Goal: Information Seeking & Learning: Learn about a topic

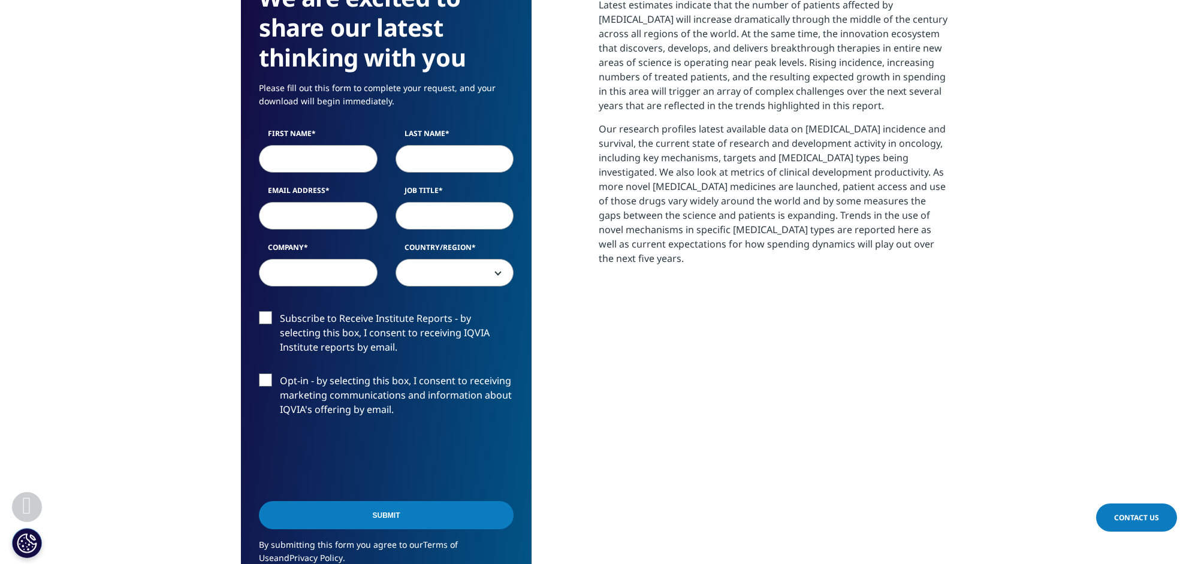
scroll to position [631, 0]
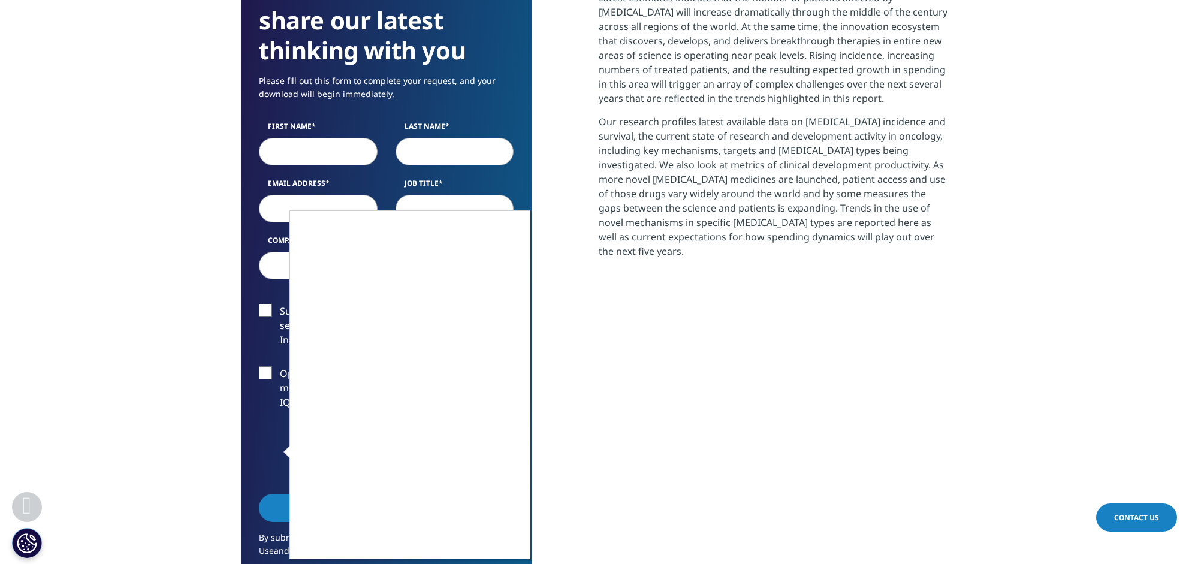
click at [153, 332] on div at bounding box center [594, 282] width 1189 height 564
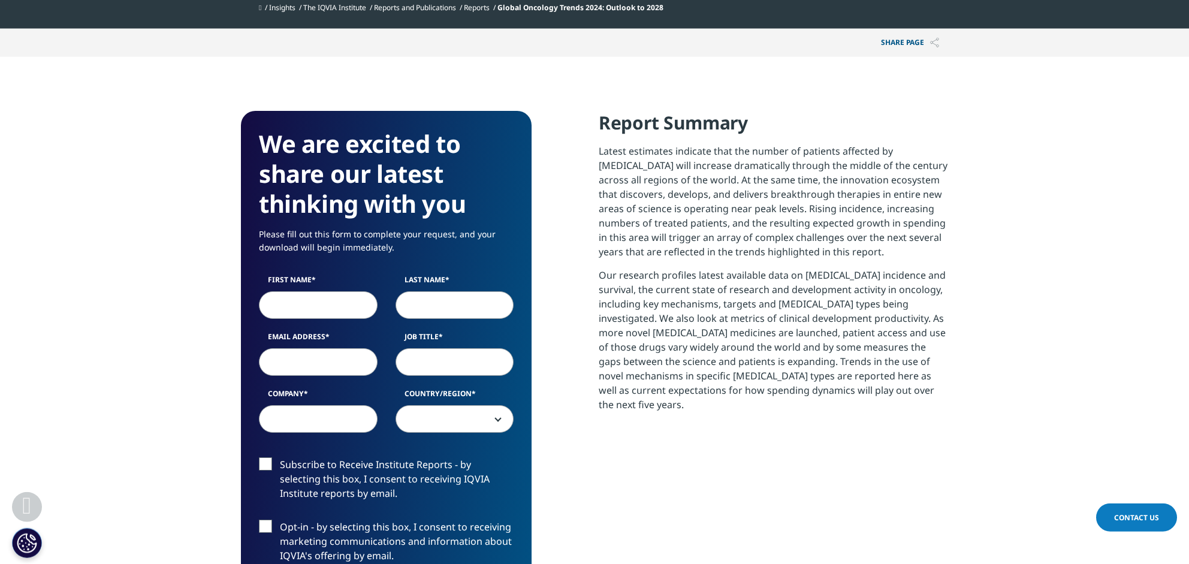
scroll to position [442, 0]
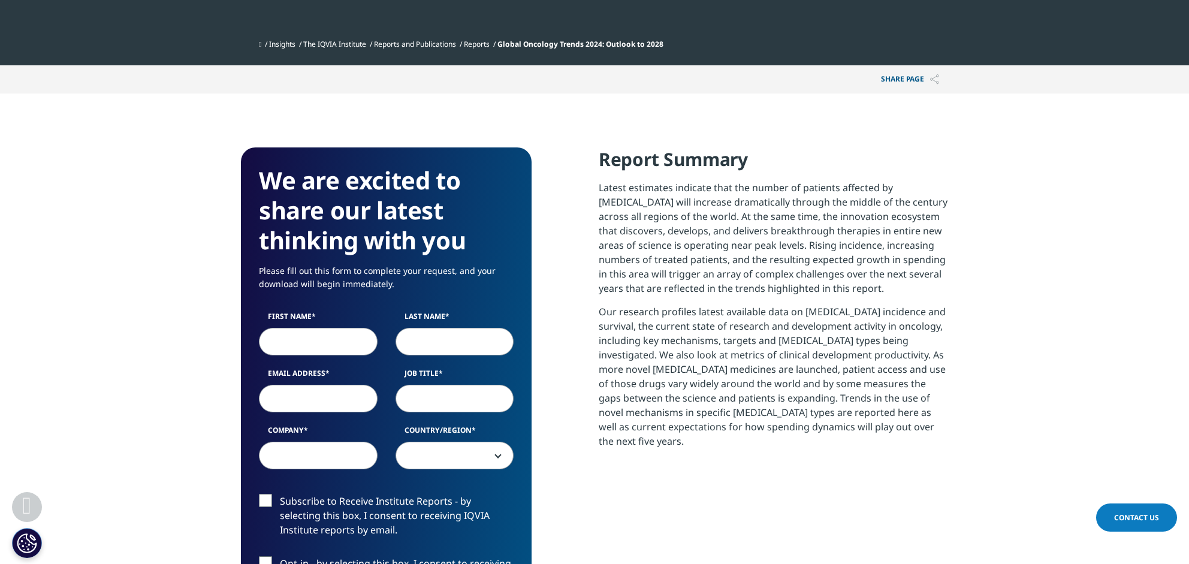
click at [488, 128] on section "We are excited to share our latest thinking with you Please fill out this form …" at bounding box center [594, 478] width 1189 height 770
drag, startPoint x: 512, startPoint y: 46, endPoint x: 673, endPoint y: 43, distance: 161.2
click at [663, 43] on span "Global Oncology Trends 2024: Outlook to 2028" at bounding box center [580, 44] width 166 height 10
copy span "Global Oncology Trends 2024: Outlook to 2028"
drag, startPoint x: 597, startPoint y: 189, endPoint x: 609, endPoint y: 191, distance: 11.4
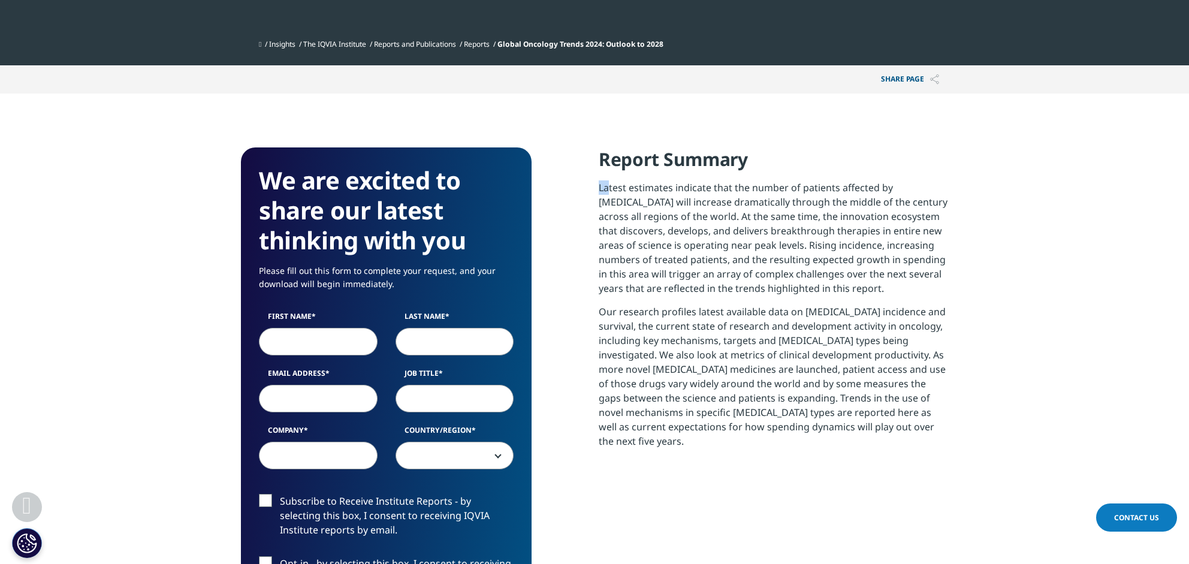
click at [608, 191] on div "We are excited to share our latest thinking with you Please fill out this form …" at bounding box center [594, 478] width 707 height 662
click at [609, 189] on p "Latest estimates indicate that the number of patients affected by [MEDICAL_DATA…" at bounding box center [772, 242] width 349 height 124
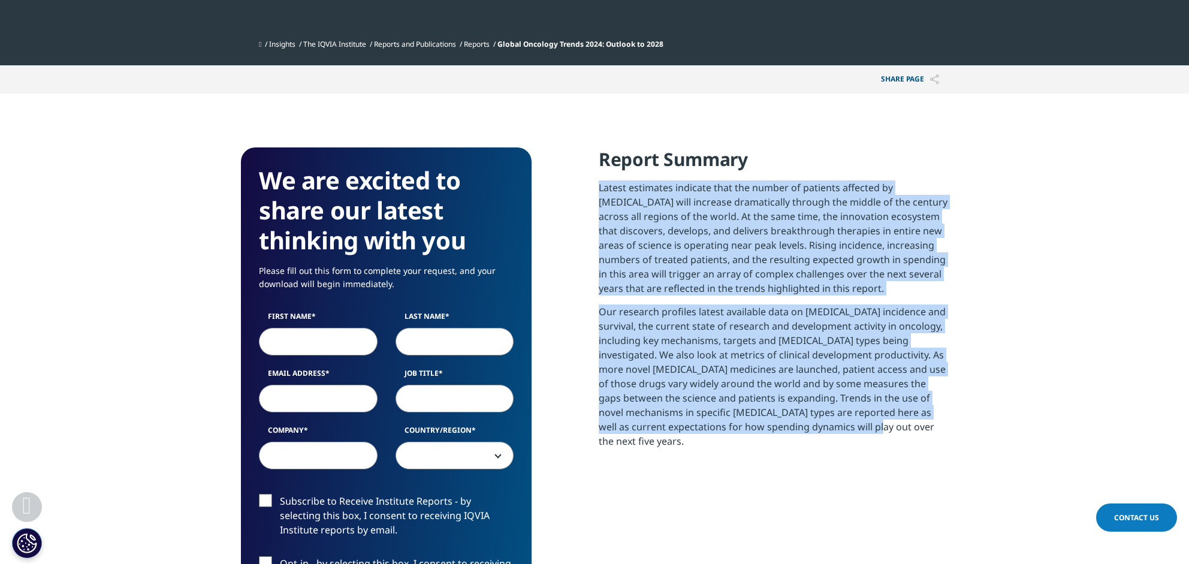
drag, startPoint x: 598, startPoint y: 187, endPoint x: 772, endPoint y: 416, distance: 287.3
click at [775, 431] on div "We are excited to share our latest thinking with you Please fill out this form …" at bounding box center [594, 478] width 707 height 662
copy div "Latest estimates indicate that the number of patients affected by [MEDICAL_DATA…"
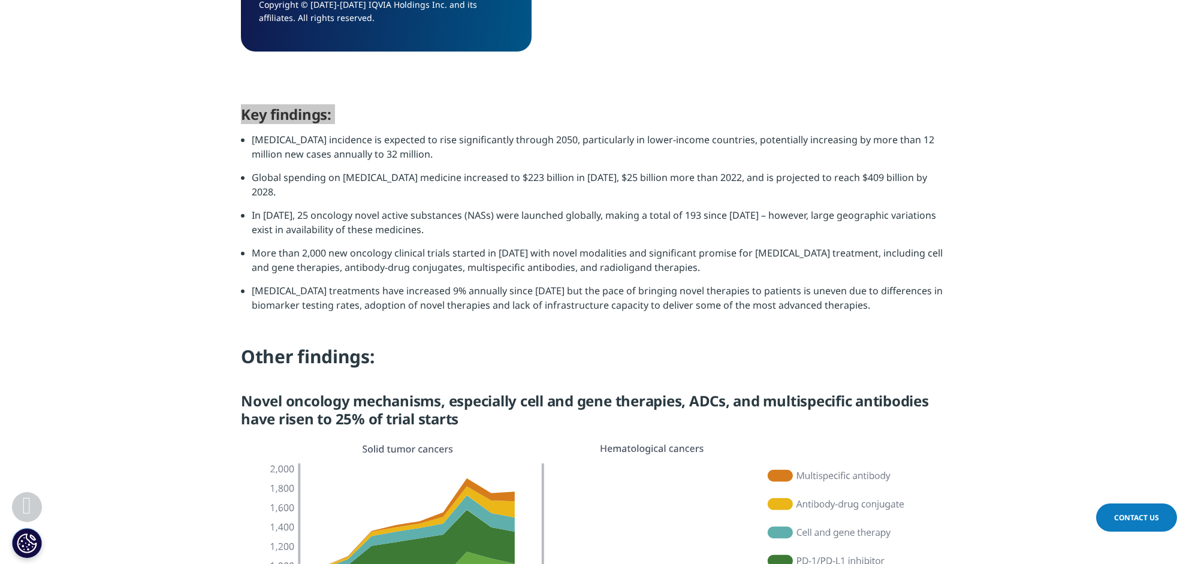
scroll to position [806, 0]
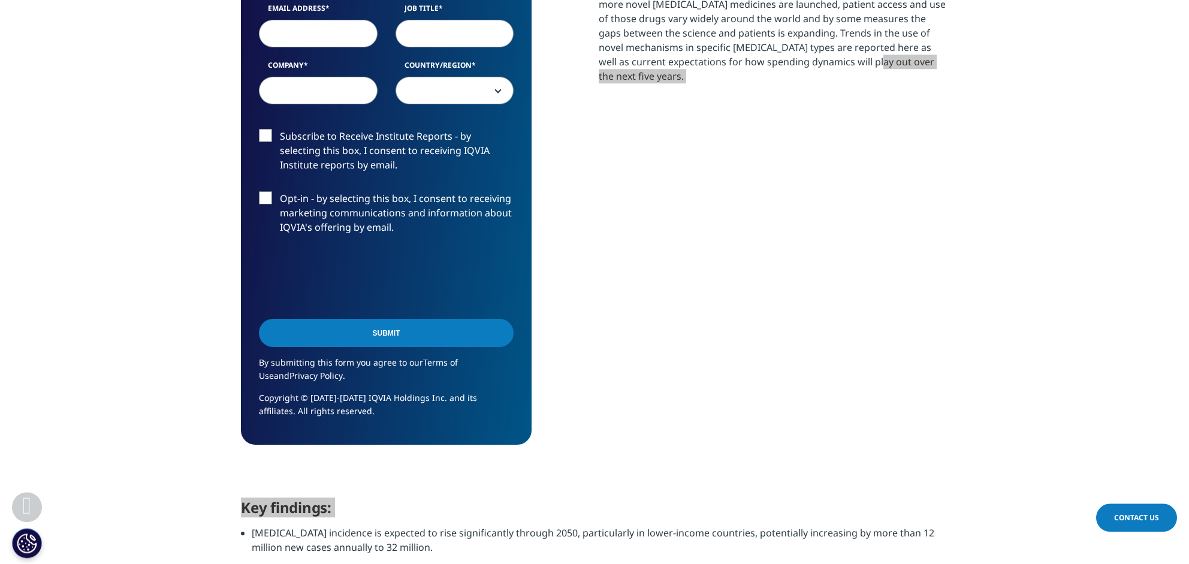
drag, startPoint x: 253, startPoint y: 138, endPoint x: 812, endPoint y: 296, distance: 581.3
click at [770, 285] on div "Report Summary Latest estimates indicate that the number of patients affected b…" at bounding box center [772, 114] width 349 height 662
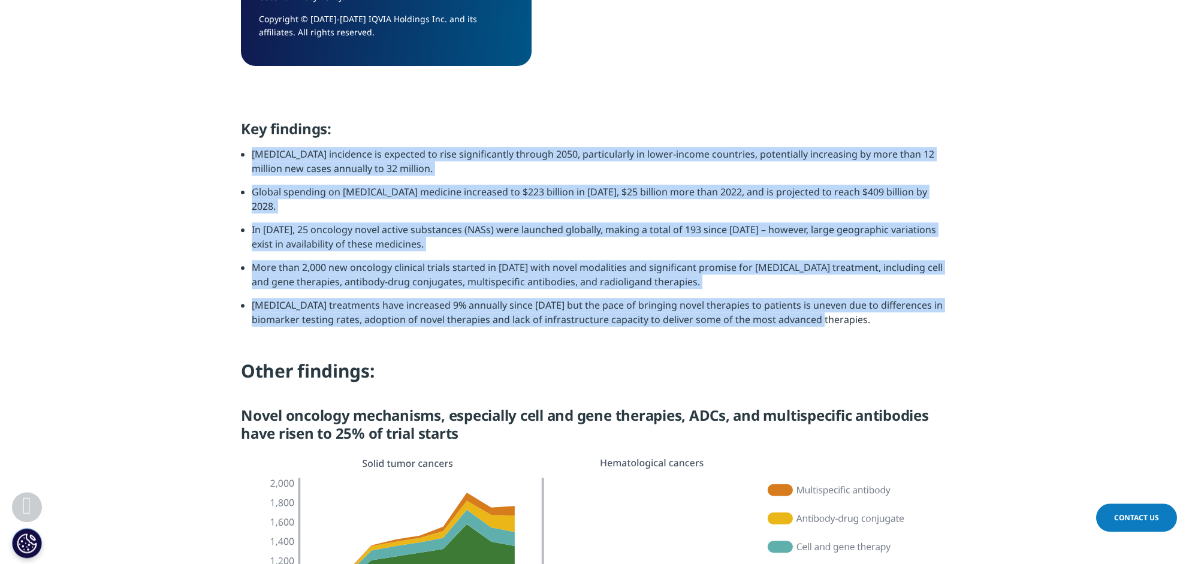
drag, startPoint x: 252, startPoint y: 153, endPoint x: 818, endPoint y: 303, distance: 585.6
click at [818, 303] on ul "[MEDICAL_DATA] incidence is expected to rise significantly through 2050, partic…" at bounding box center [594, 241] width 707 height 189
copy ul "Loremi dolorsita co adipisci el sedd eiusmodtempor incidid 4815, utlaboreetdo m…"
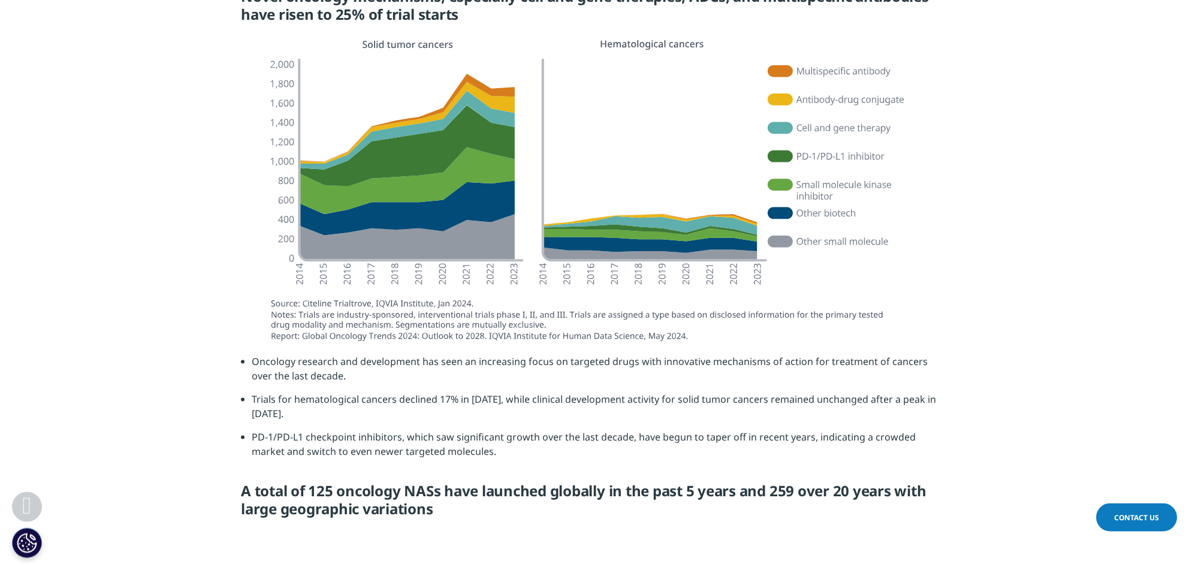
scroll to position [1627, 0]
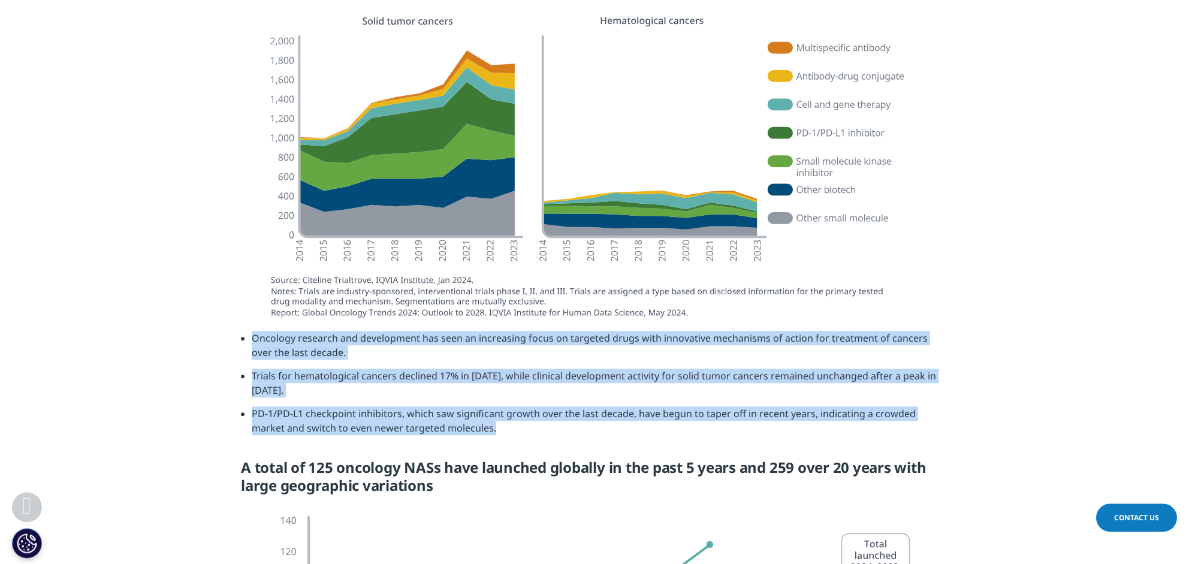
drag, startPoint x: 253, startPoint y: 326, endPoint x: 460, endPoint y: 417, distance: 225.6
click at [460, 417] on ul "Oncology research and development has seen an increasing focus on targeted drug…" at bounding box center [594, 387] width 707 height 113
copy ul "Oncology research and development has seen an increasing focus on targeted drug…"
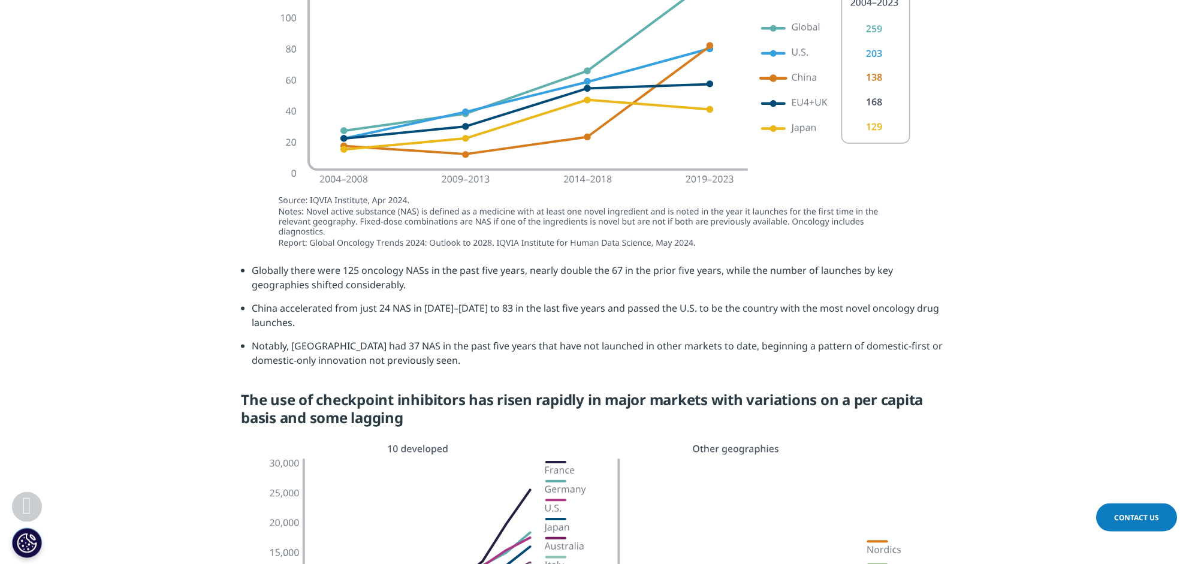
scroll to position [2196, 0]
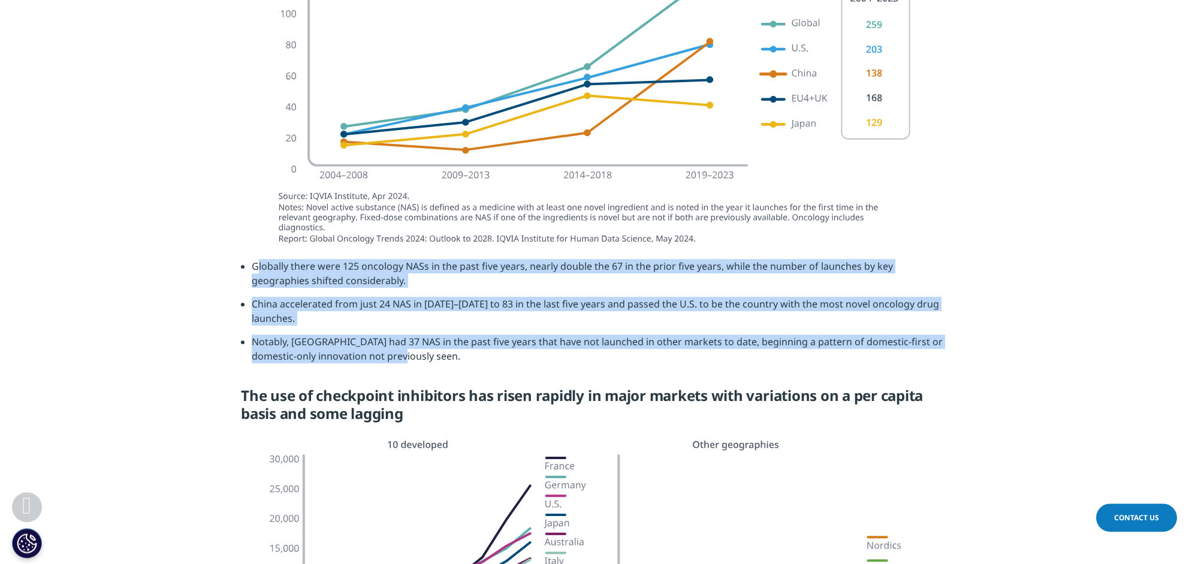
drag, startPoint x: 256, startPoint y: 256, endPoint x: 404, endPoint y: 345, distance: 172.5
click at [404, 345] on ul "Globally there were 125 oncology NASs in the past five years, nearly double the…" at bounding box center [594, 315] width 707 height 113
copy ul "lobally there were 125 oncology NASs in the past five years, nearly double the …"
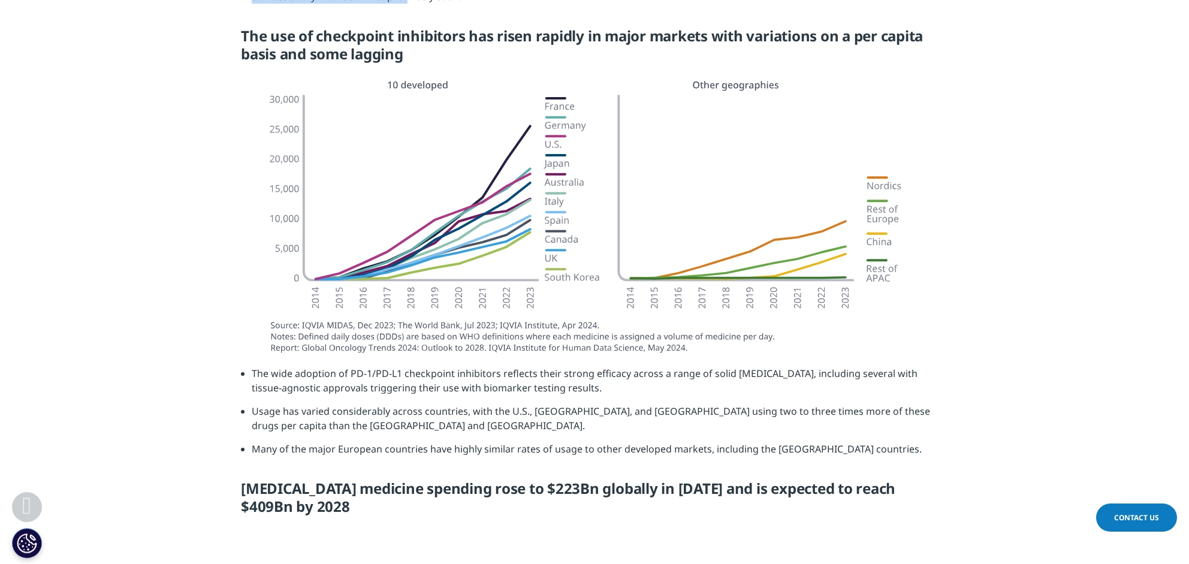
scroll to position [2574, 0]
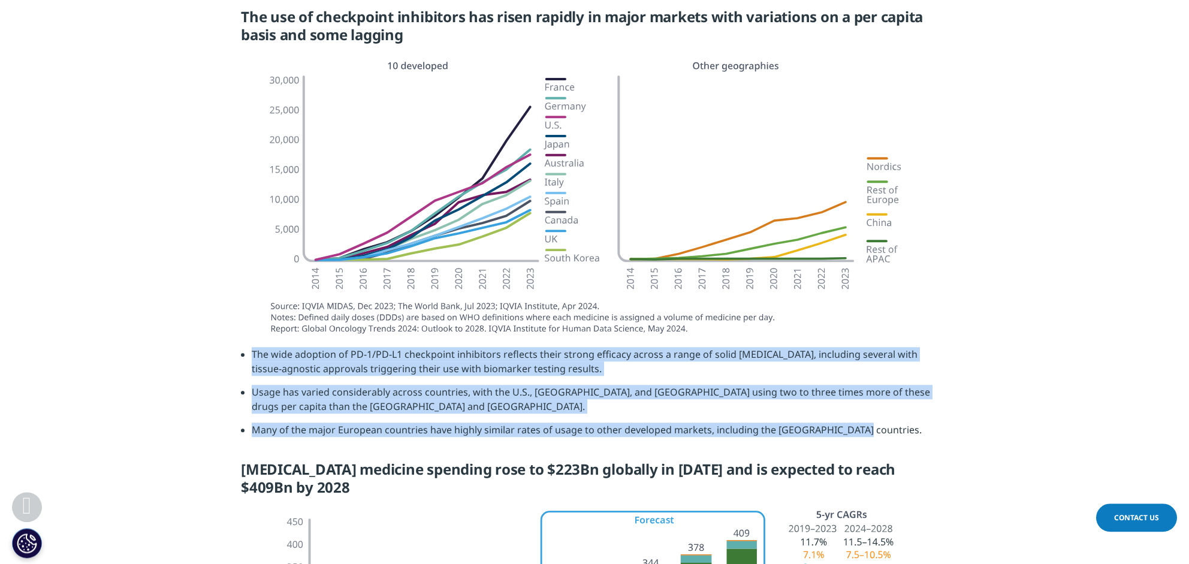
drag, startPoint x: 253, startPoint y: 344, endPoint x: 851, endPoint y: 416, distance: 602.8
click at [851, 416] on ul "The wide adoption of PD-1/PD-L1 checkpoint inhibitors reflects their strong eff…" at bounding box center [594, 396] width 707 height 99
copy ul "The wide adoption of PD-1/PD-L1 checkpoint inhibitors reflects their strong eff…"
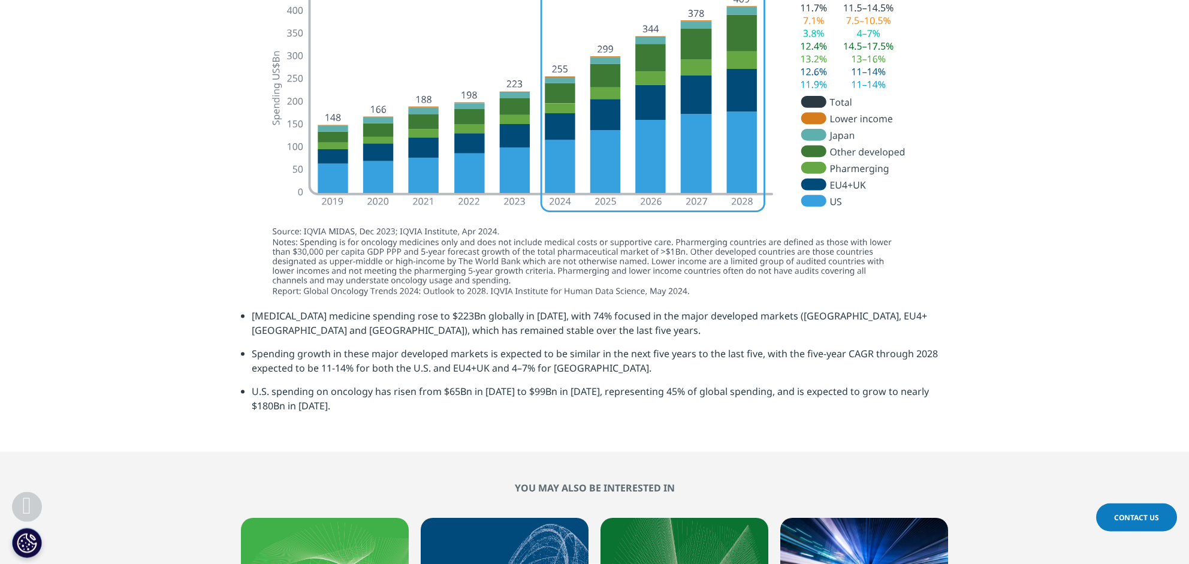
scroll to position [3079, 0]
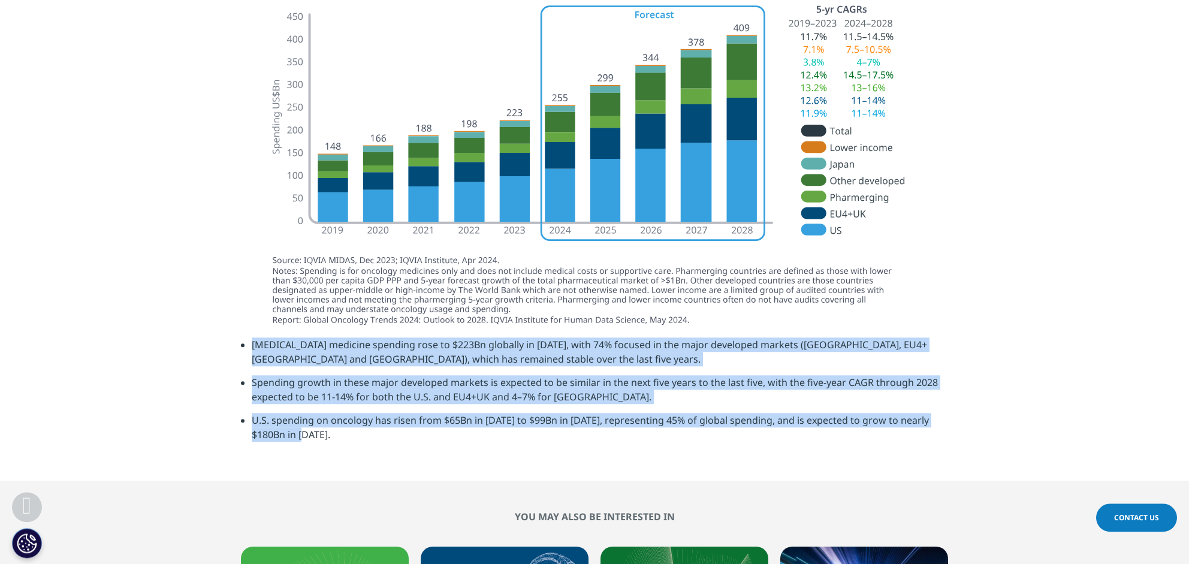
drag, startPoint x: 254, startPoint y: 315, endPoint x: 290, endPoint y: 408, distance: 99.6
click at [290, 408] on ul "[MEDICAL_DATA] medicine spending rose to $223Bn globally in [DATE], with 74% fo…" at bounding box center [594, 393] width 707 height 113
copy ul "[MEDICAL_DATA] medicine spending rose to $223Bn globally in [DATE], with 74% fo…"
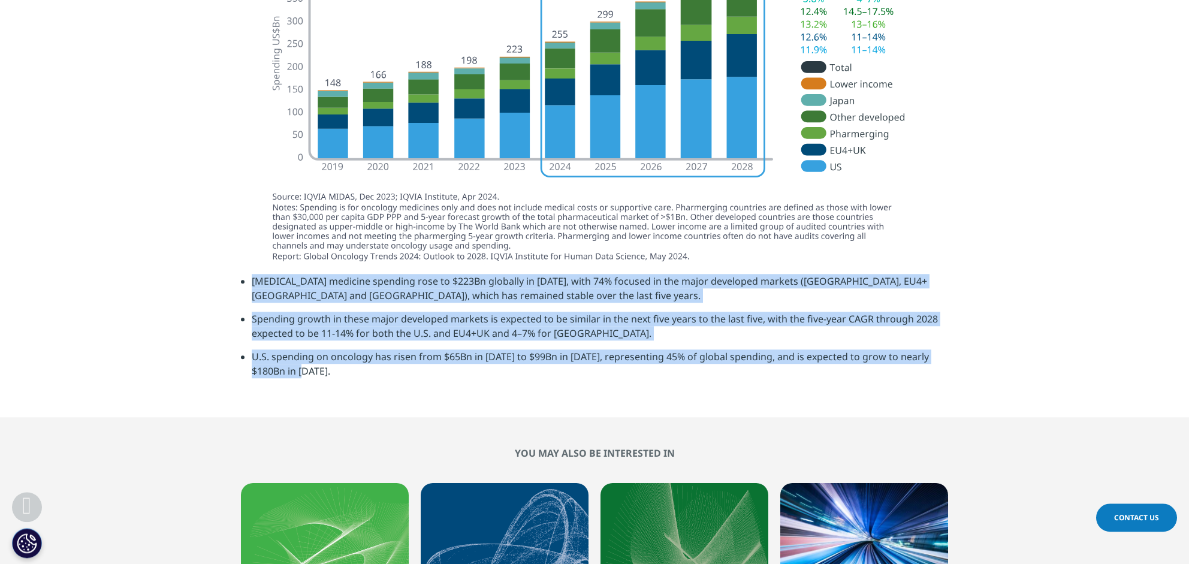
scroll to position [2890, 0]
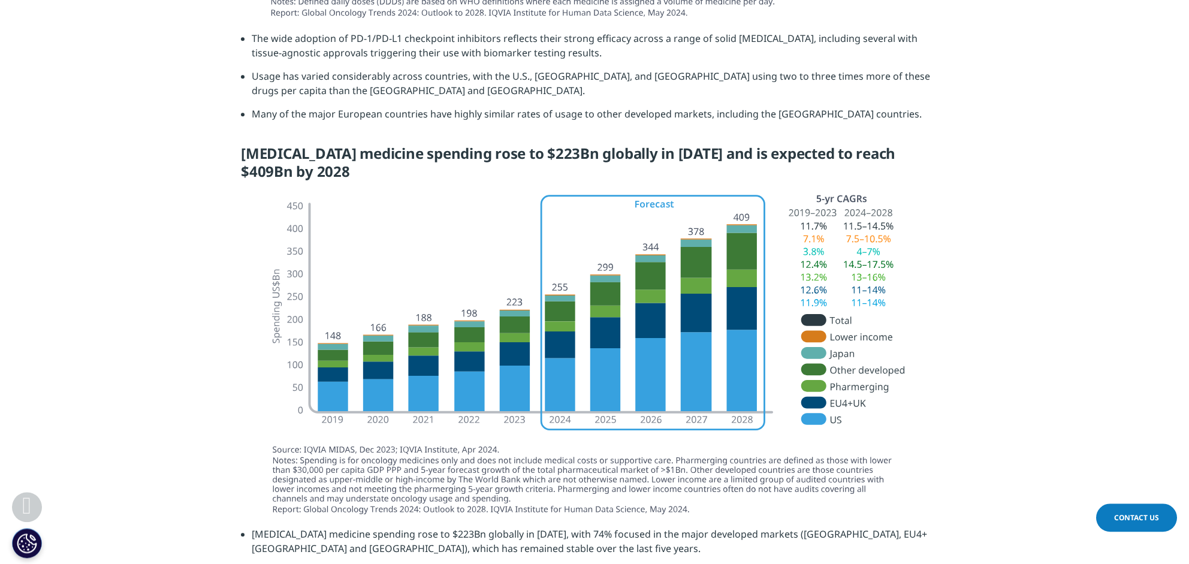
click at [159, 189] on section at bounding box center [594, 357] width 1189 height 337
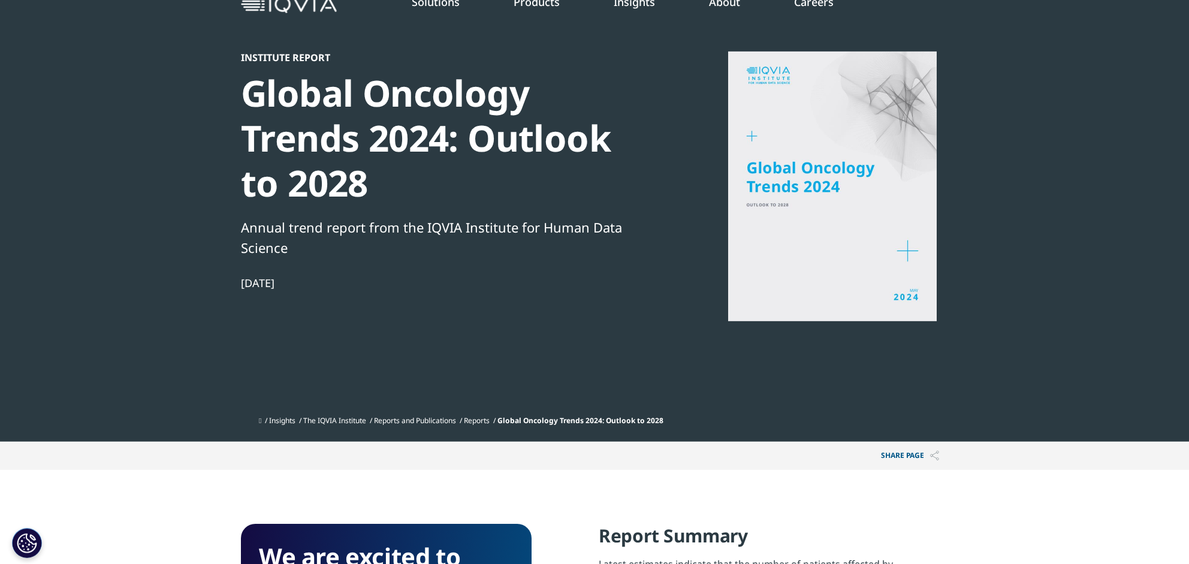
scroll to position [0, 0]
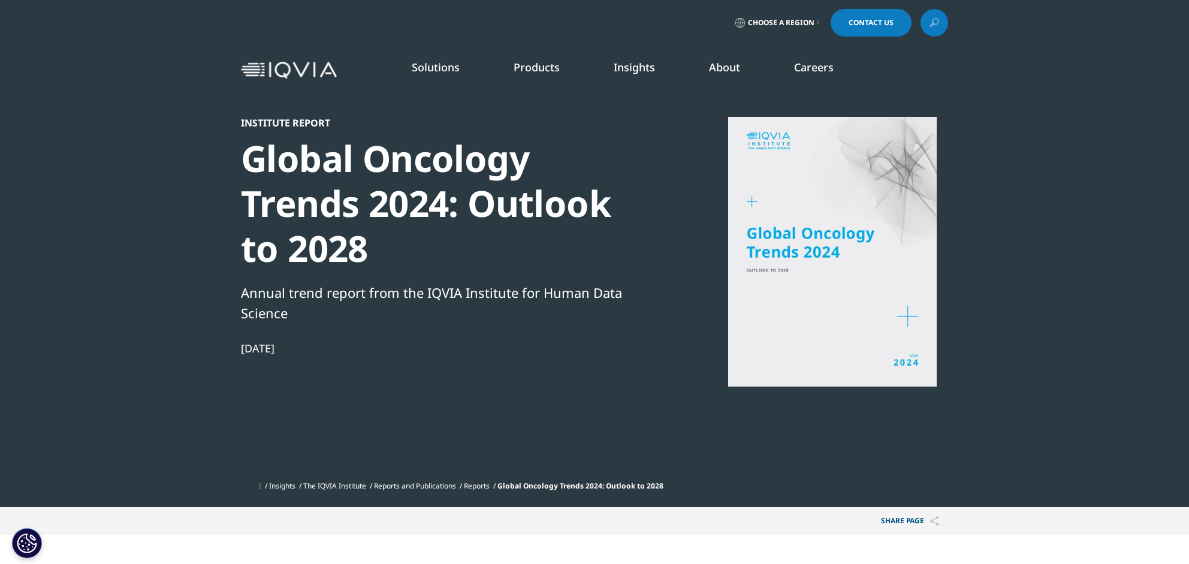
click at [813, 238] on div at bounding box center [831, 252] width 231 height 270
click at [1029, 249] on section "Institute Report Global Oncology Trends 2024: Outlook to 2028 Annual trend repo…" at bounding box center [594, 253] width 1189 height 507
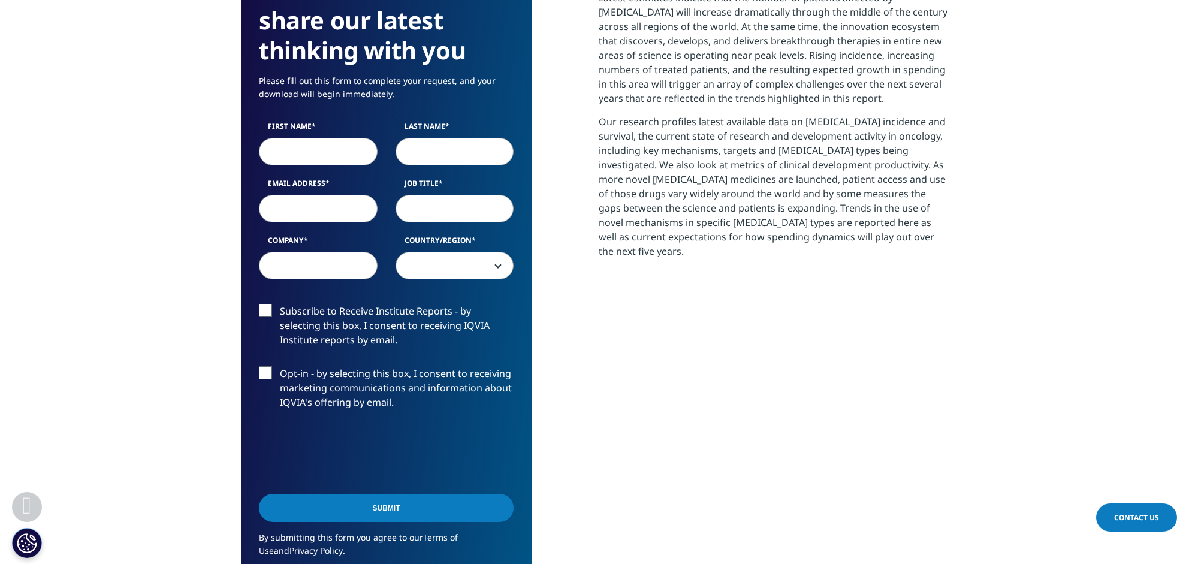
scroll to position [442, 0]
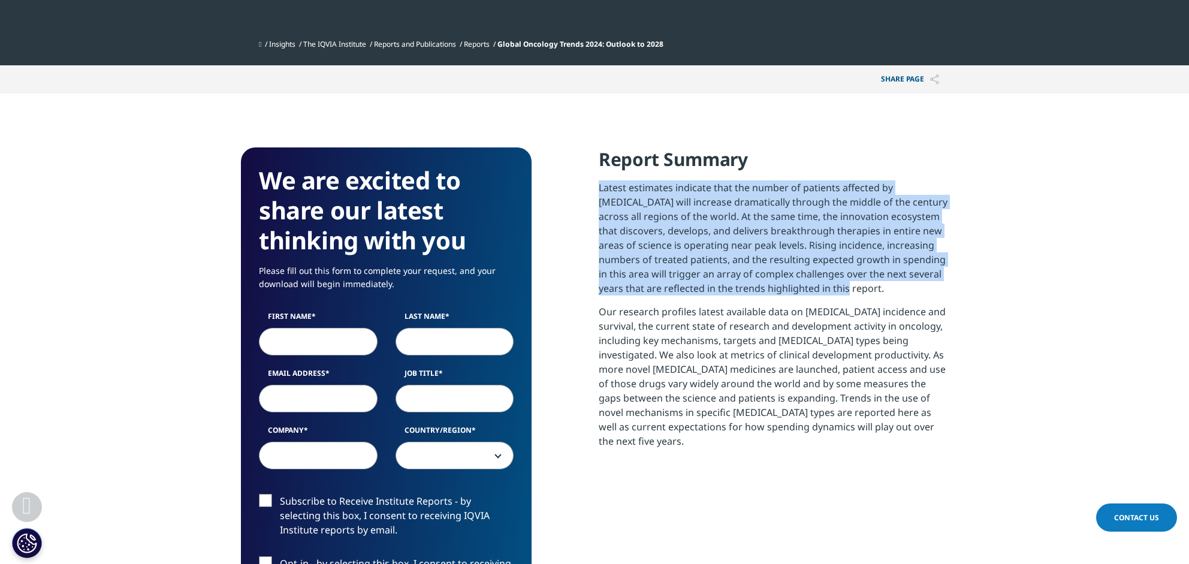
drag, startPoint x: 599, startPoint y: 188, endPoint x: 823, endPoint y: 293, distance: 247.1
click at [823, 293] on p "Latest estimates indicate that the number of patients affected by [MEDICAL_DATA…" at bounding box center [772, 242] width 349 height 124
copy p "Latest estimates indicate that the number of patients affected by [MEDICAL_DATA…"
